Goal: Find specific page/section: Find specific page/section

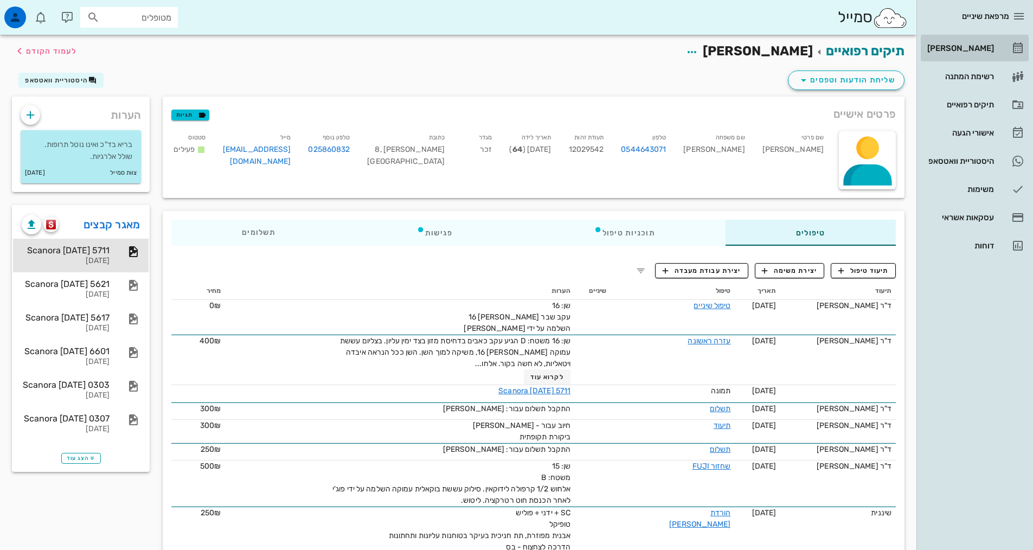
click at [988, 38] on link "[PERSON_NAME]" at bounding box center [975, 48] width 108 height 26
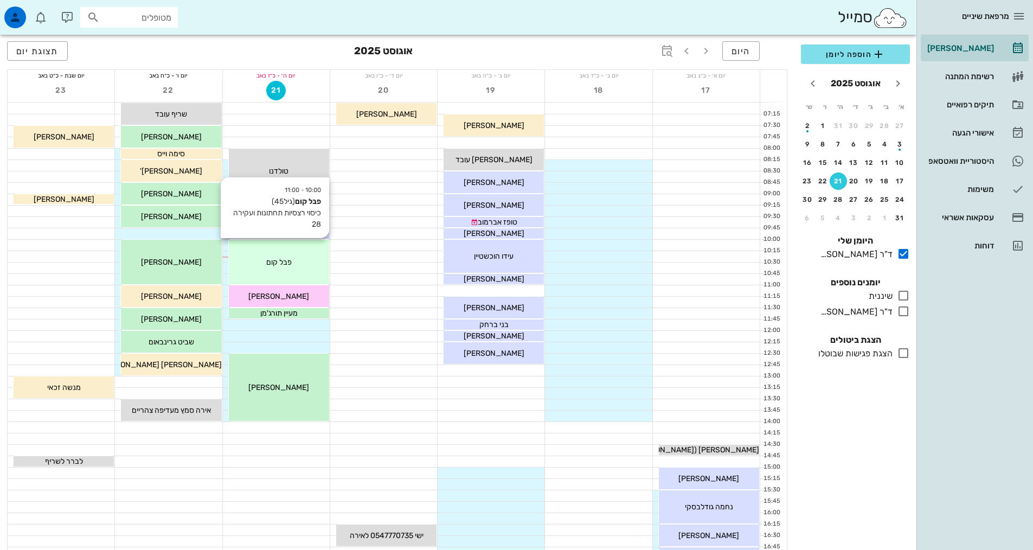
click at [290, 271] on div "10:00 - 11:00 [PERSON_NAME] קום (גיל 45 ) כיסוי רצסיות תחתונות ועקירה 28 [PERSO…" at bounding box center [279, 262] width 100 height 44
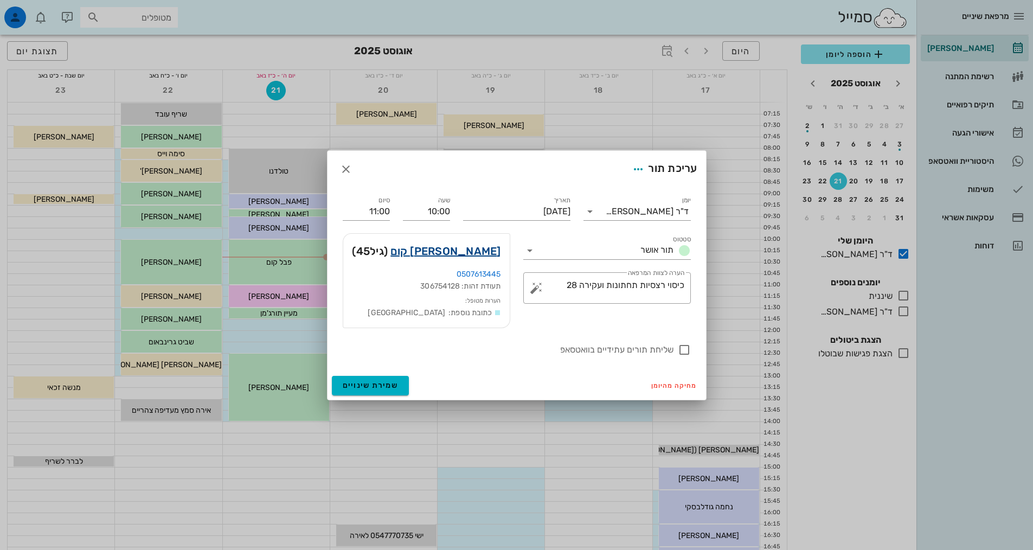
click at [481, 252] on link "פבל קום" at bounding box center [445, 250] width 110 height 17
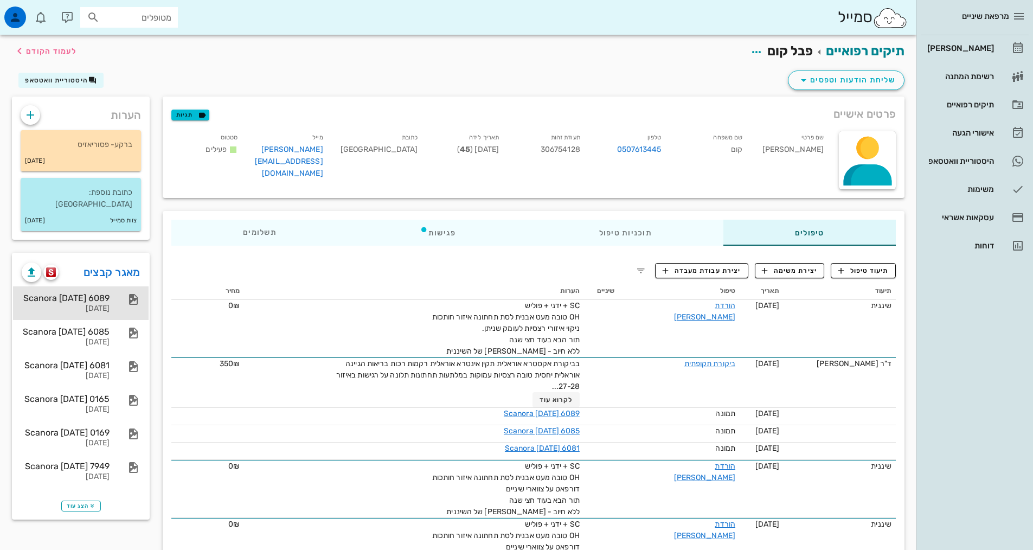
click at [97, 293] on div "Scanora 29-06-25 6089" at bounding box center [66, 298] width 88 height 10
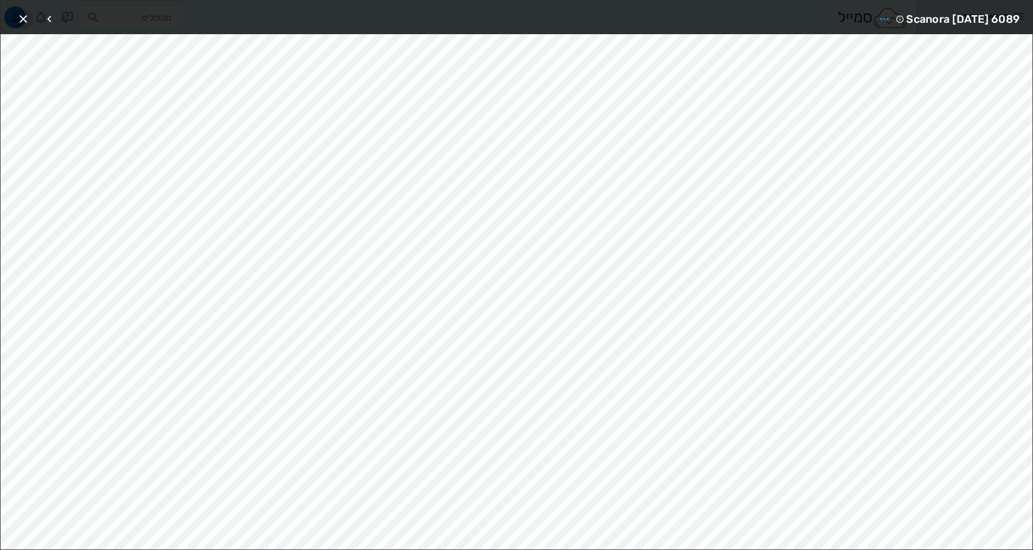
click at [20, 21] on icon "button" at bounding box center [23, 18] width 13 height 13
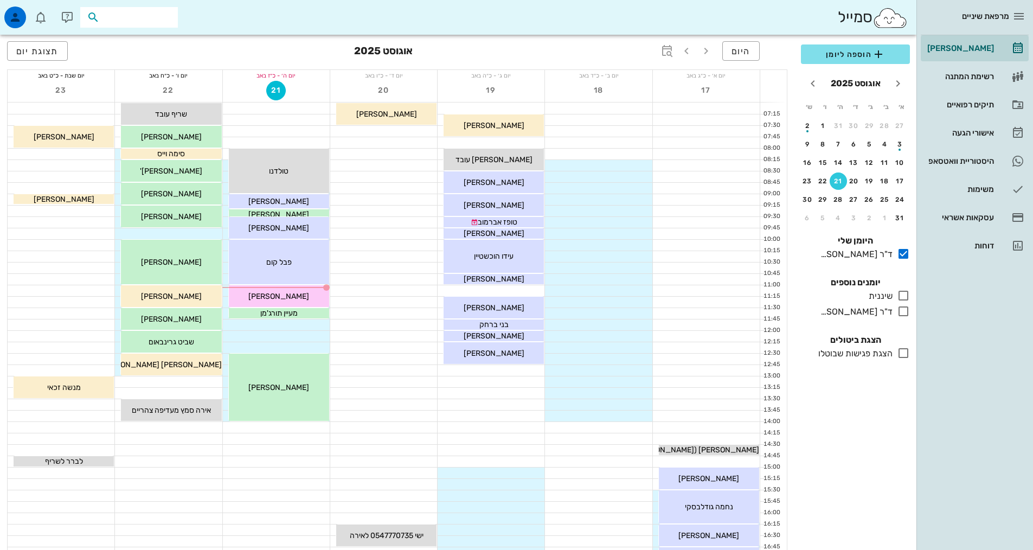
click at [134, 19] on input "text" at bounding box center [136, 17] width 69 height 14
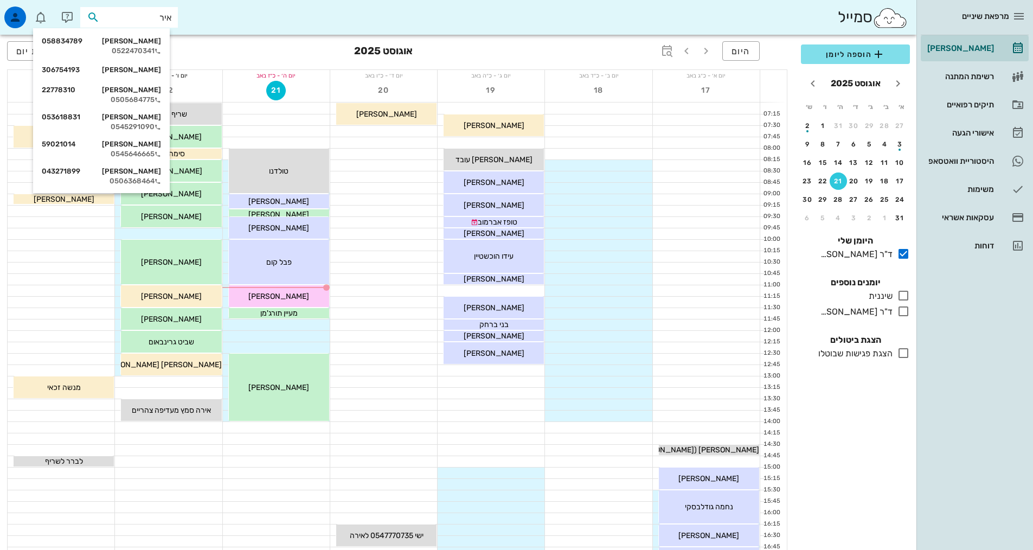
type input "[PERSON_NAME]"
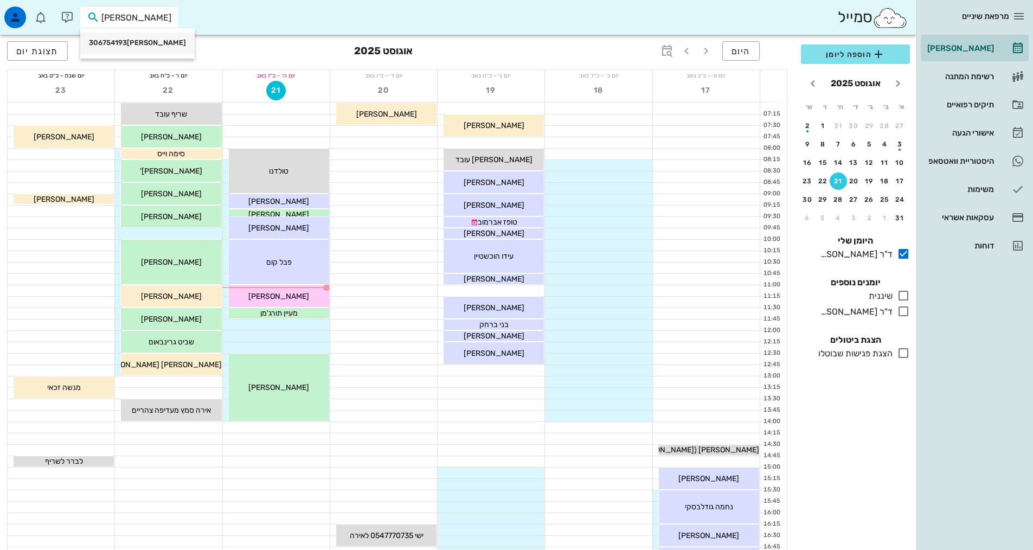
click at [150, 46] on div "[PERSON_NAME] 306754193" at bounding box center [137, 42] width 97 height 9
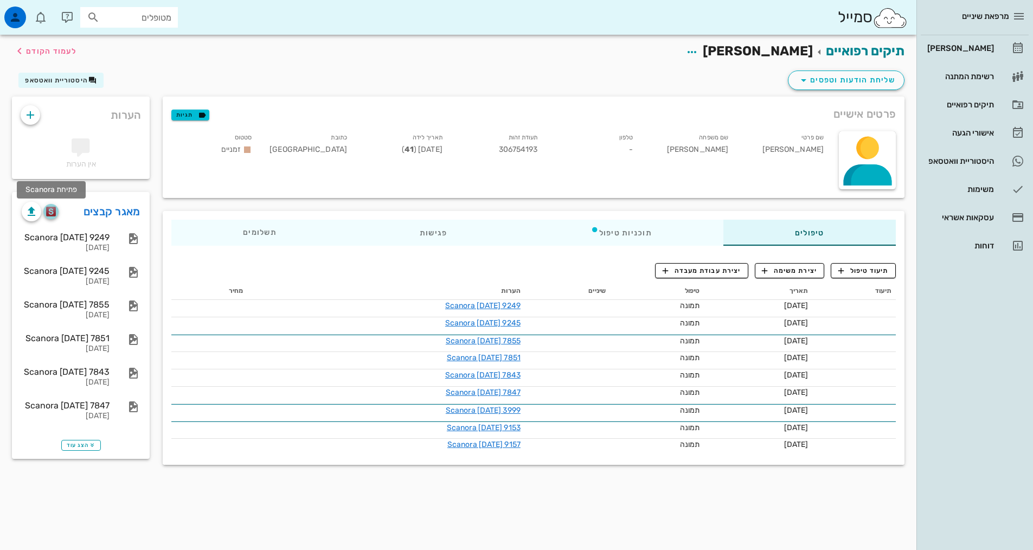
click at [51, 212] on img "button" at bounding box center [51, 212] width 10 height 10
